Goal: Task Accomplishment & Management: Use online tool/utility

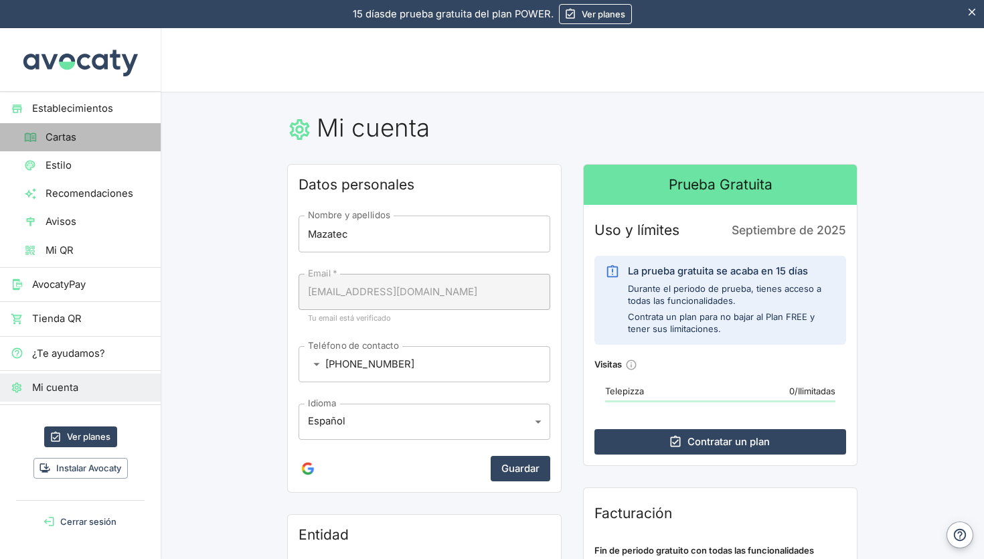
click at [86, 145] on link "Cartas" at bounding box center [80, 137] width 161 height 28
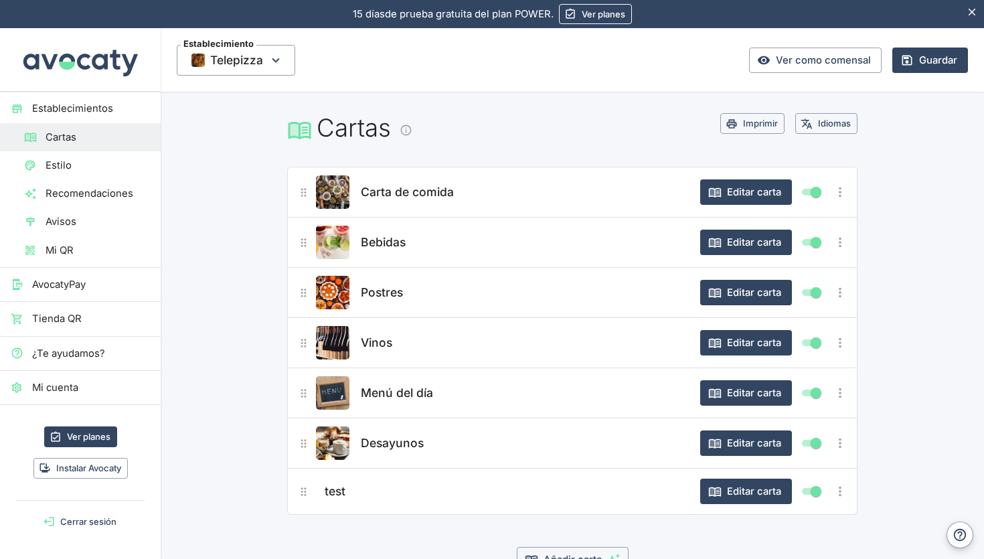
click at [81, 165] on span "Estilo" at bounding box center [98, 165] width 104 height 15
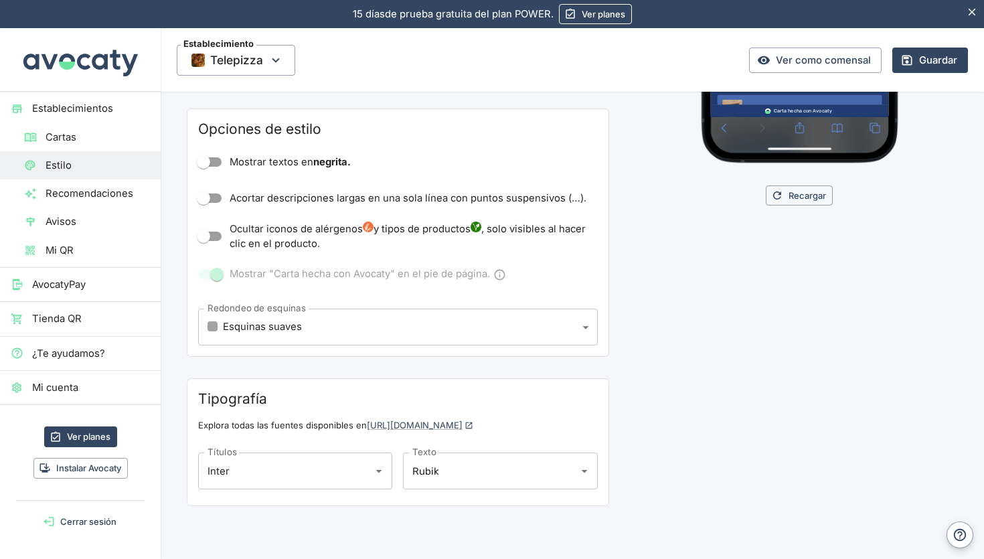
scroll to position [402, 0]
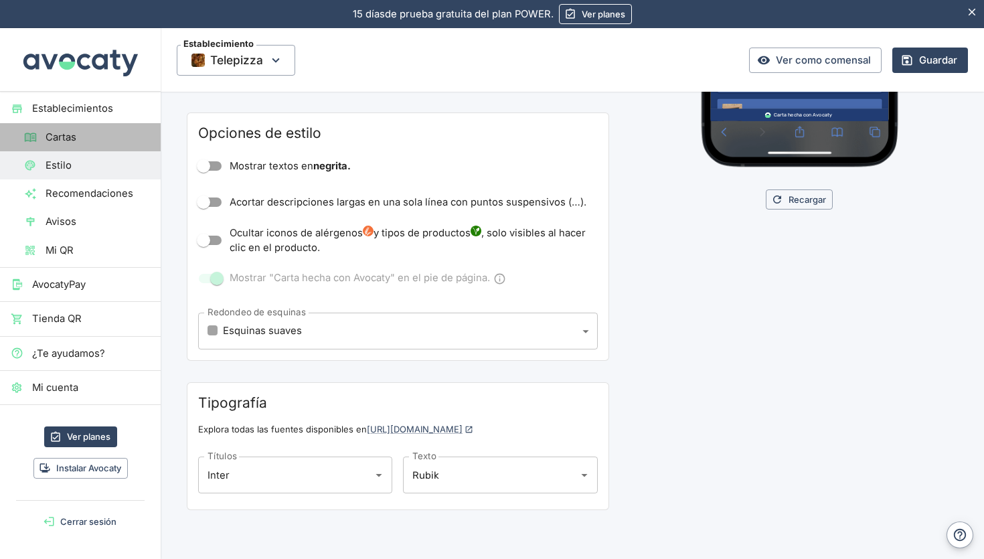
click at [77, 142] on span "Cartas" at bounding box center [98, 137] width 104 height 15
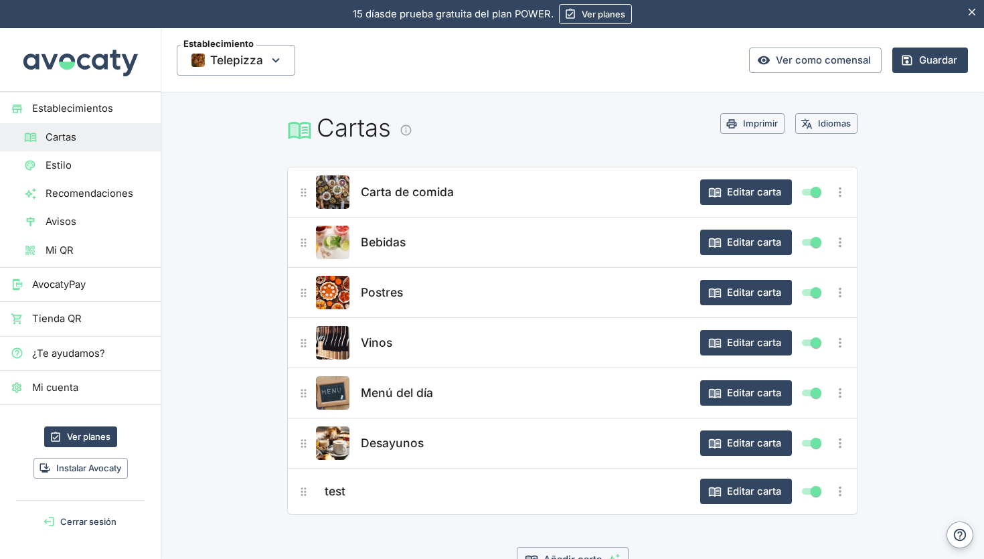
click at [410, 193] on span "Carta de comida" at bounding box center [407, 192] width 93 height 19
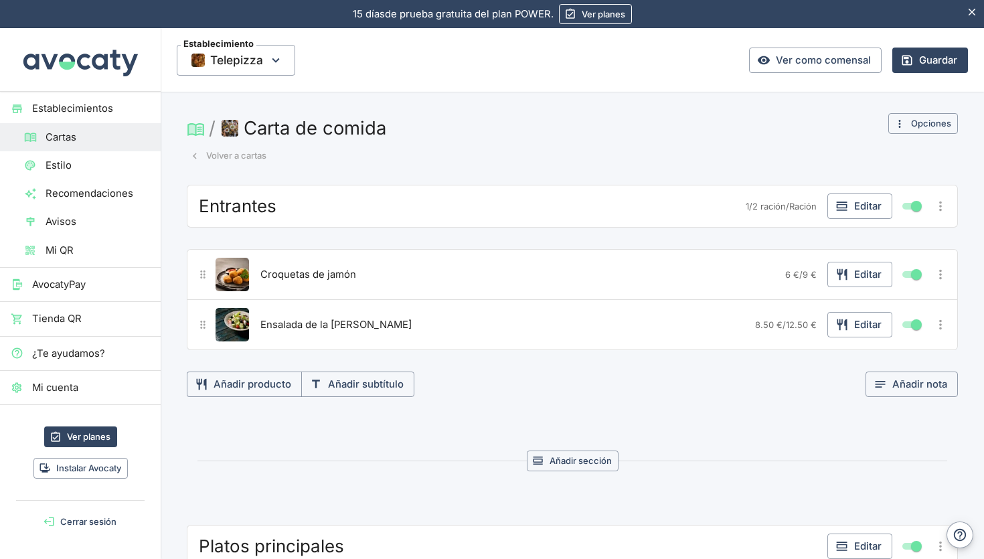
click at [230, 131] on img "button" at bounding box center [230, 128] width 17 height 17
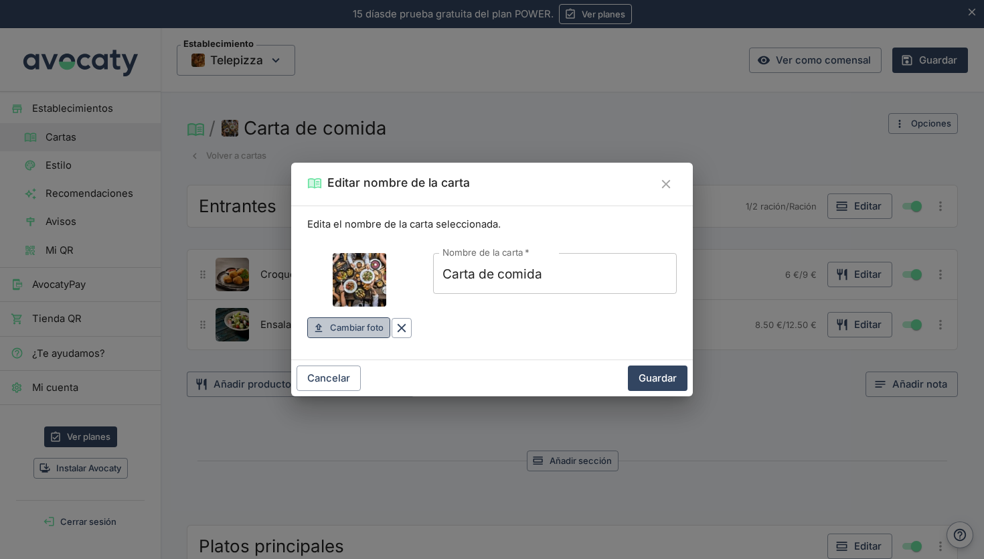
click at [366, 333] on span "Cambiar foto" at bounding box center [357, 327] width 54 height 15
click at [659, 182] on icon "Cerrar" at bounding box center [666, 184] width 15 height 15
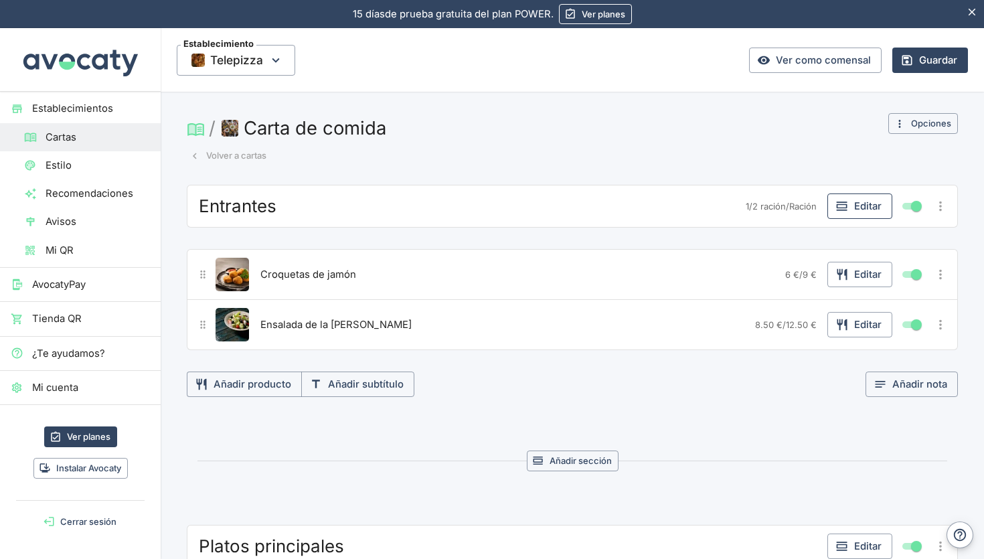
click at [862, 202] on button "Editar" at bounding box center [860, 205] width 65 height 25
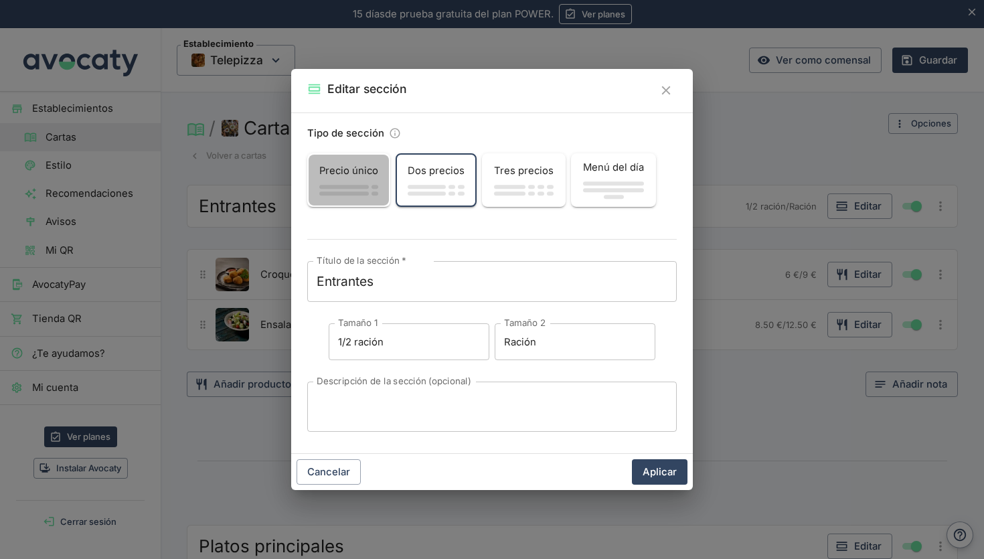
click at [346, 185] on span "button" at bounding box center [344, 187] width 50 height 4
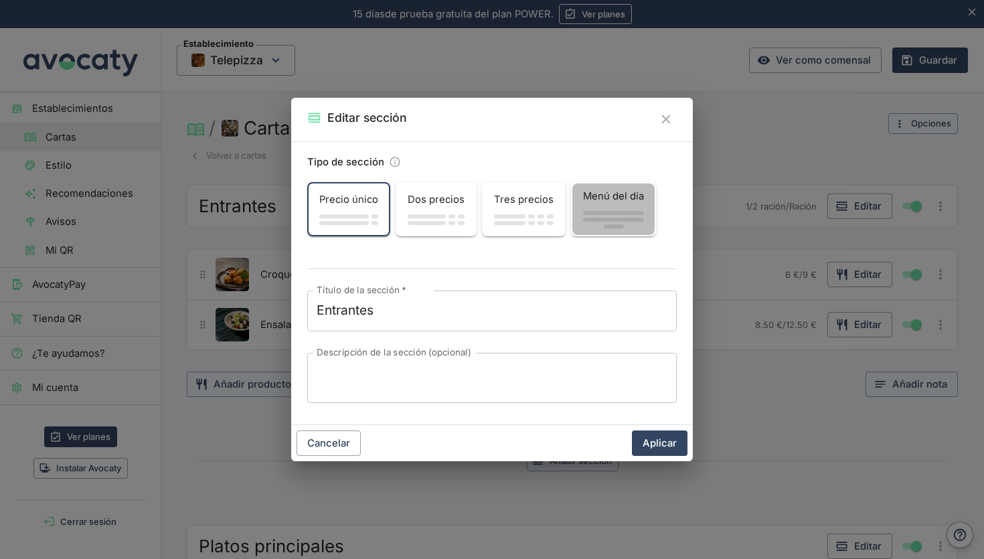
click at [592, 211] on span "button" at bounding box center [613, 213] width 61 height 4
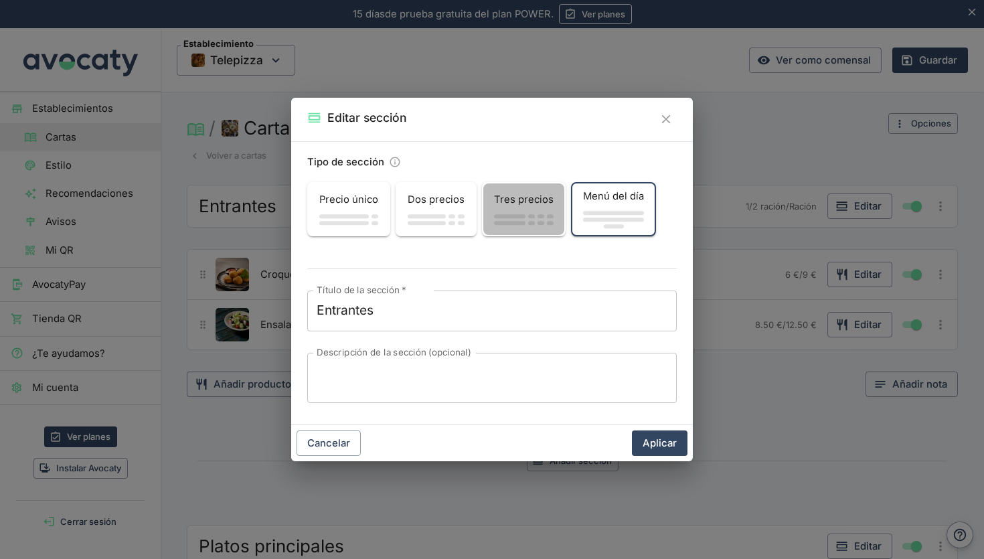
click at [516, 206] on span "Tres precios" at bounding box center [524, 199] width 60 height 15
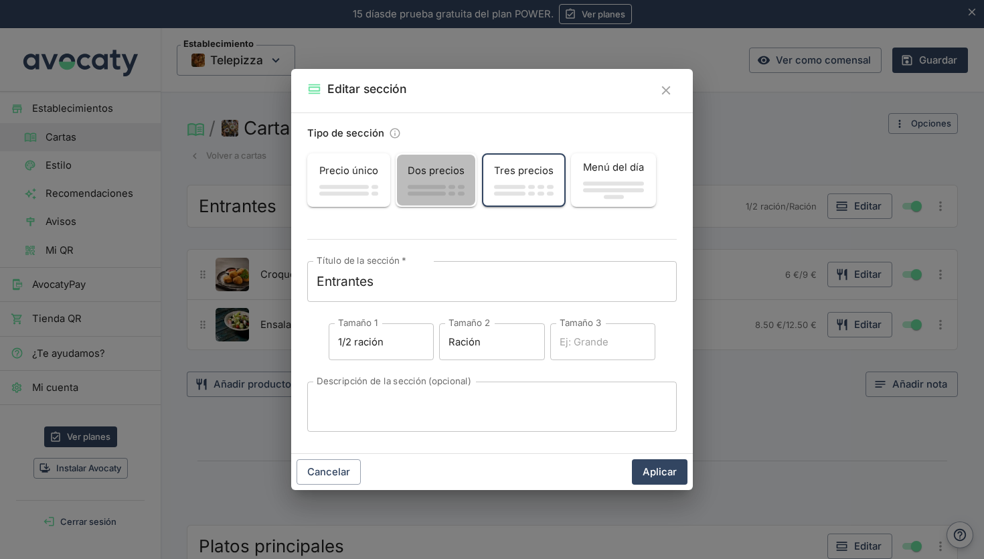
click at [425, 191] on div "button" at bounding box center [436, 193] width 57 height 7
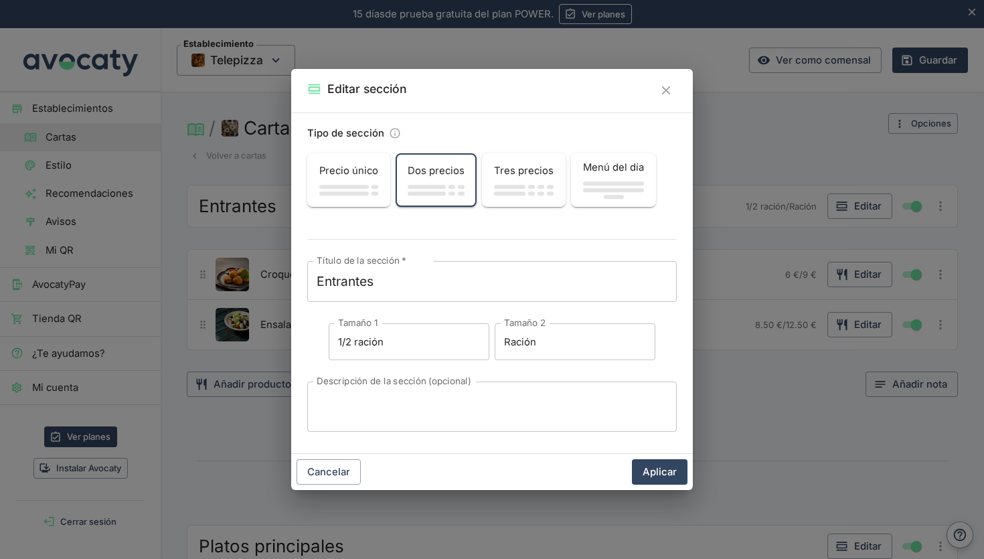
click at [346, 185] on span "button" at bounding box center [344, 187] width 50 height 4
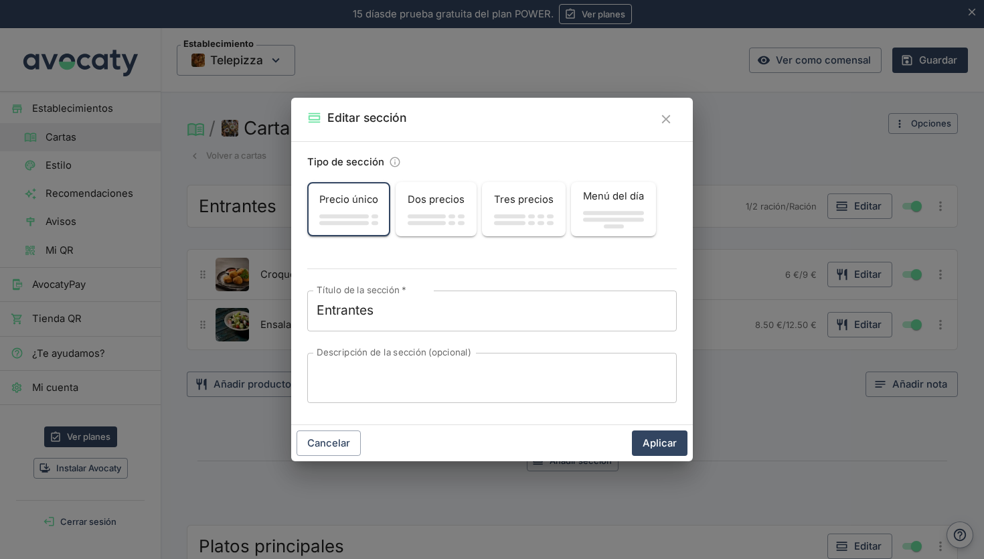
click at [631, 210] on div "button" at bounding box center [613, 220] width 61 height 20
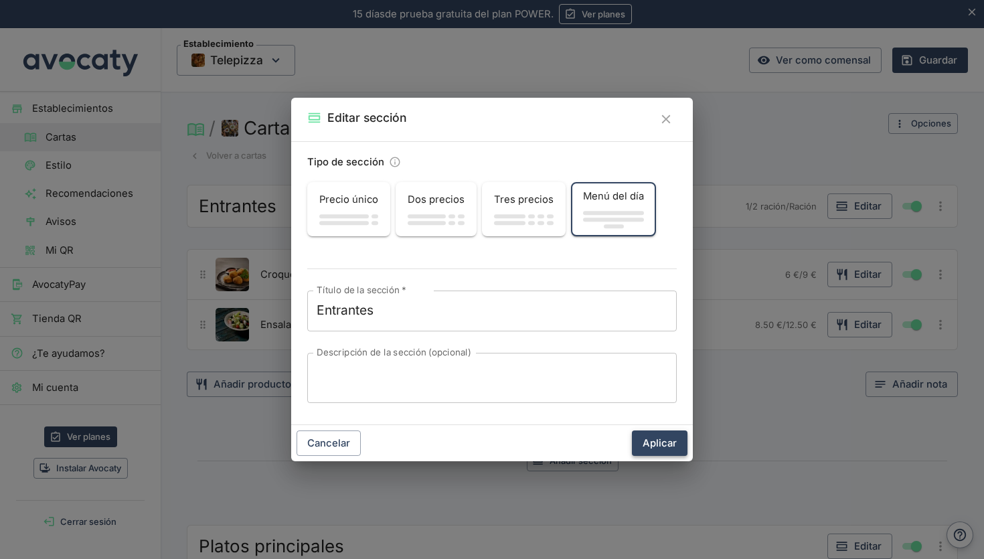
click at [666, 438] on button "Aplicar" at bounding box center [660, 443] width 56 height 25
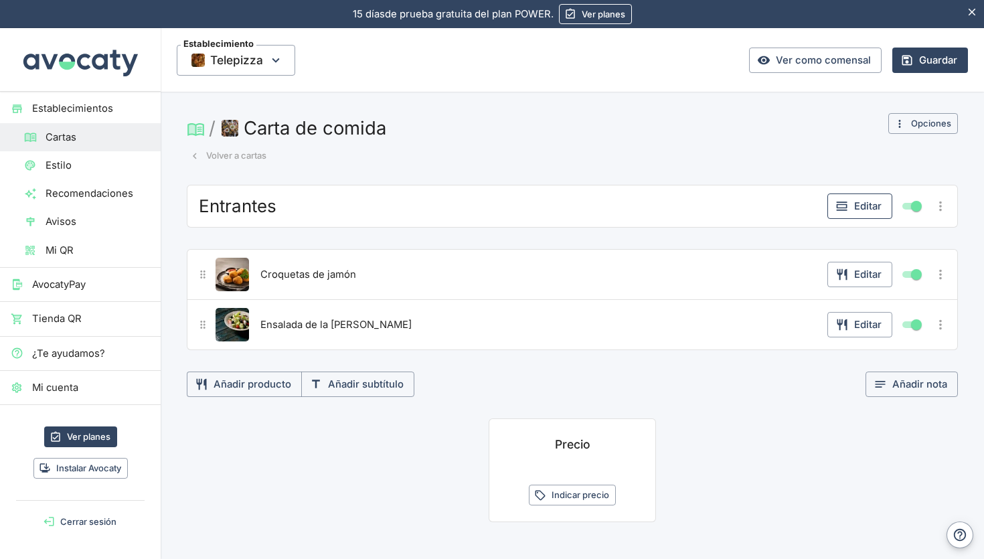
click at [864, 210] on button "Editar" at bounding box center [860, 205] width 65 height 25
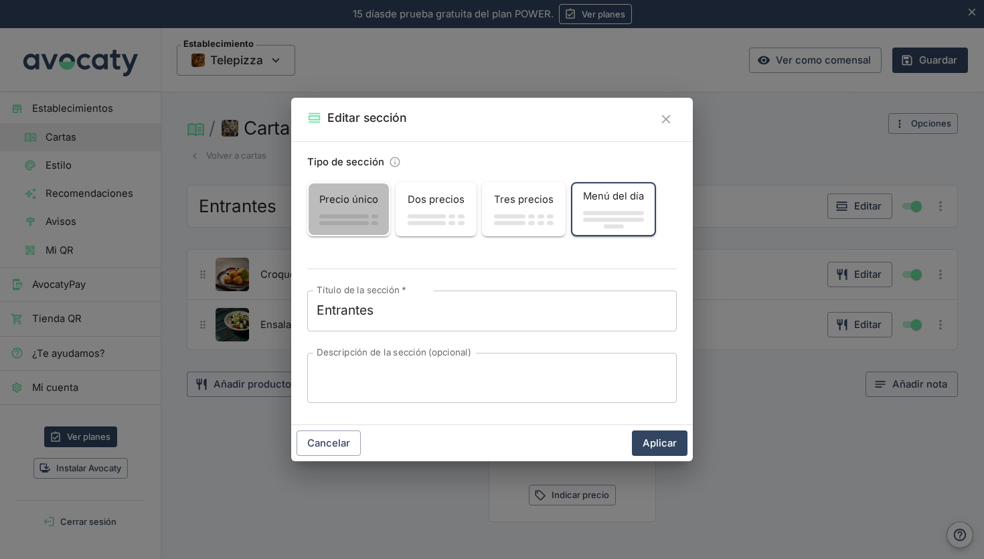
click at [358, 215] on span "button" at bounding box center [344, 216] width 50 height 4
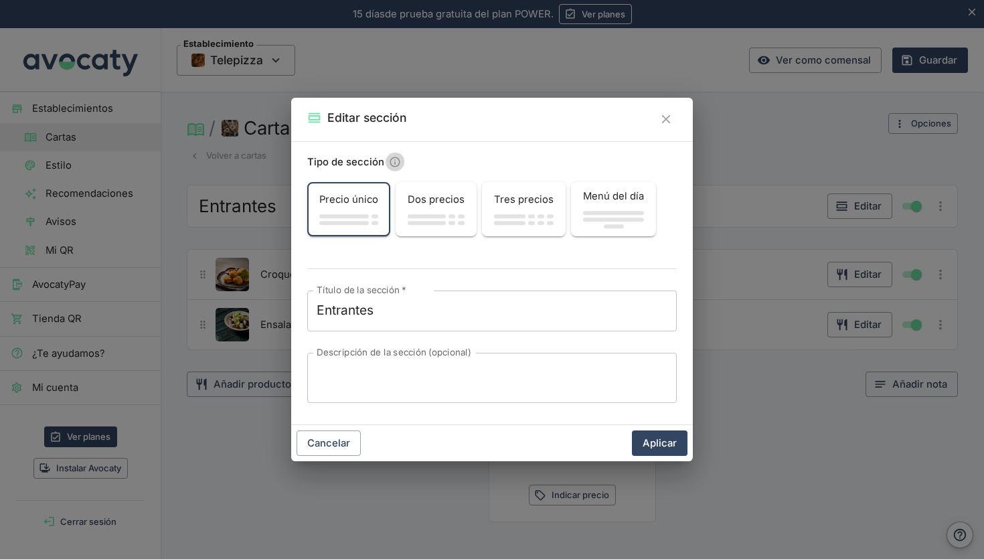
click at [396, 161] on icon "Información sobre tipos de sección" at bounding box center [395, 162] width 13 height 13
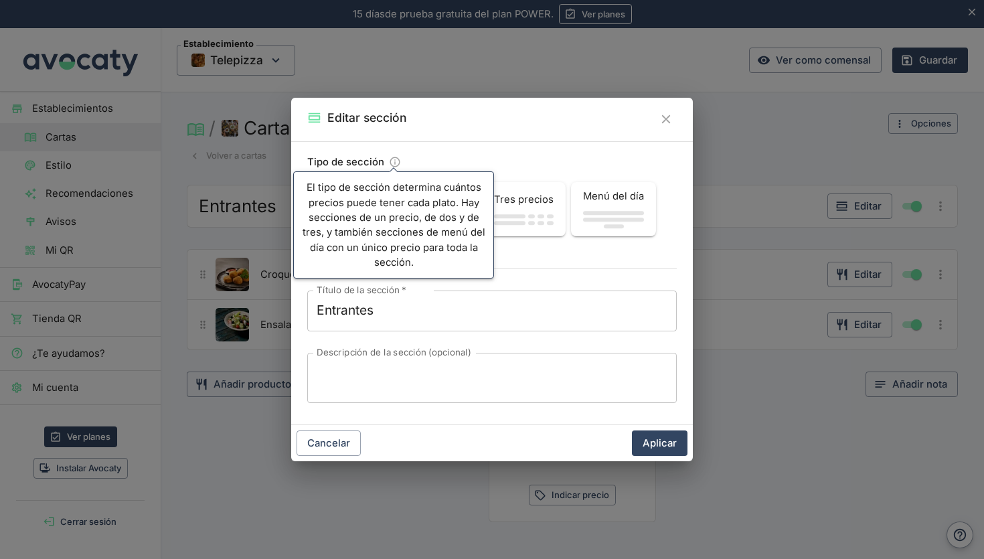
click at [428, 143] on div "Tipo de sección El tipo de sección determina cuántos precios puede tener cada p…" at bounding box center [492, 283] width 402 height 284
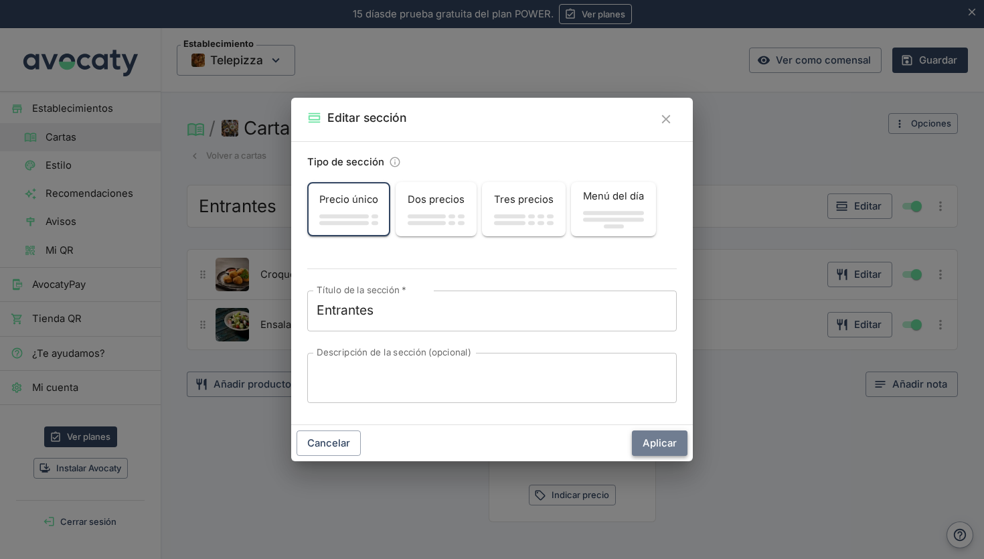
click at [661, 437] on button "Aplicar" at bounding box center [660, 443] width 56 height 25
